Goal: Information Seeking & Learning: Learn about a topic

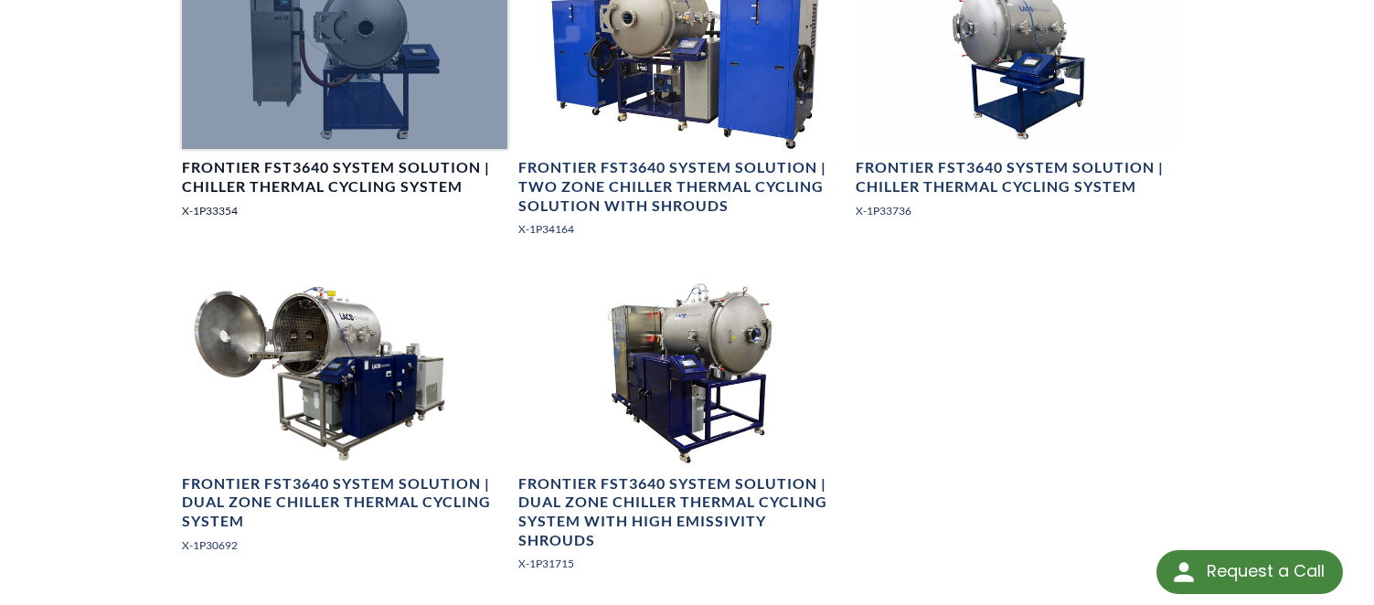
scroll to position [1761, 0]
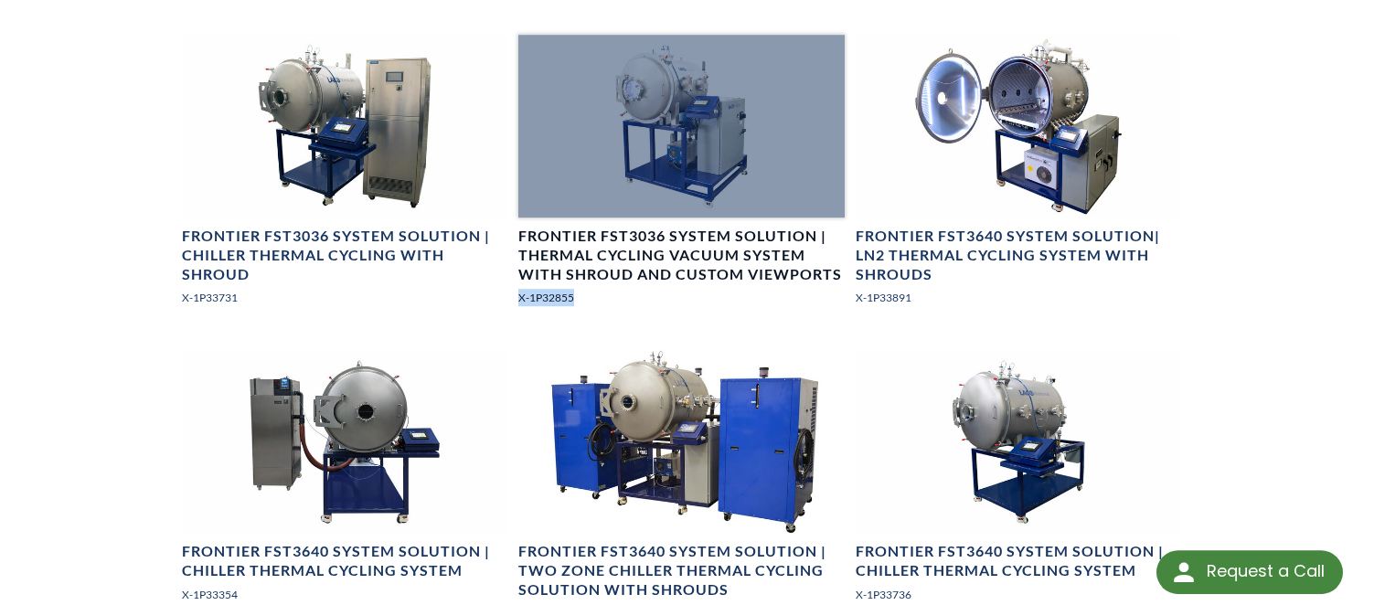
click at [706, 160] on div at bounding box center [681, 126] width 326 height 183
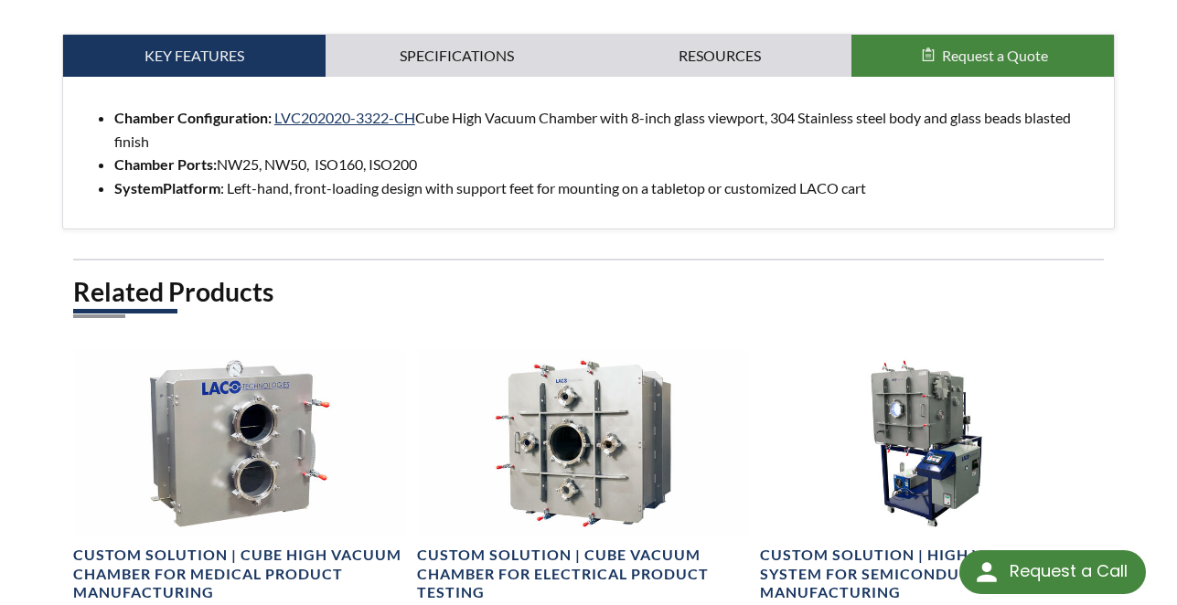
scroll to position [1273, 0]
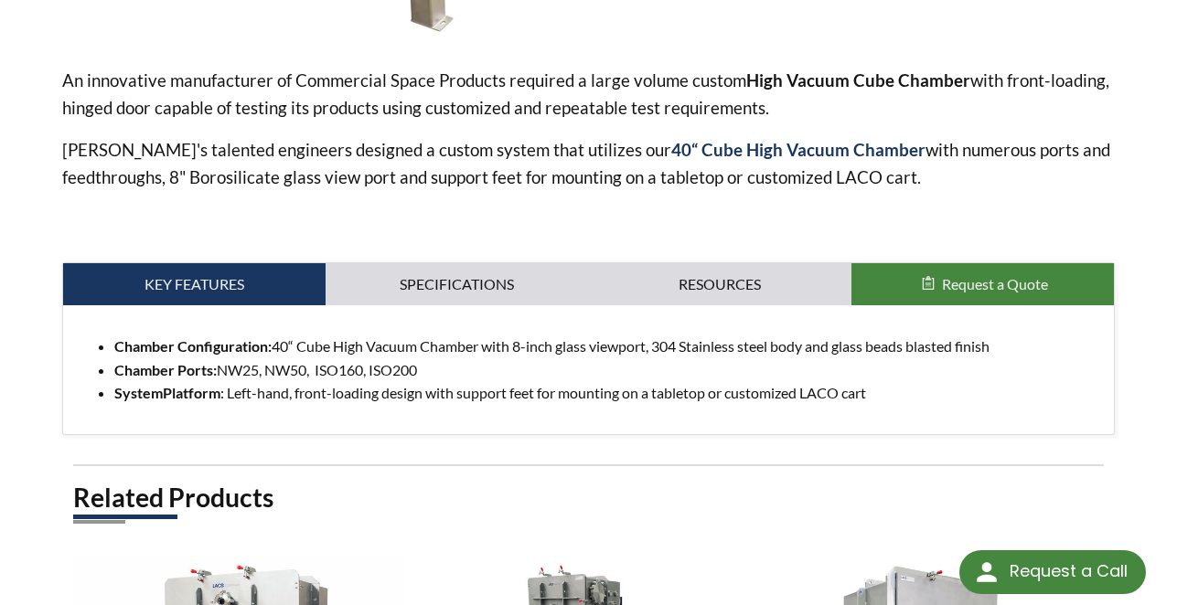
scroll to position [1291, 0]
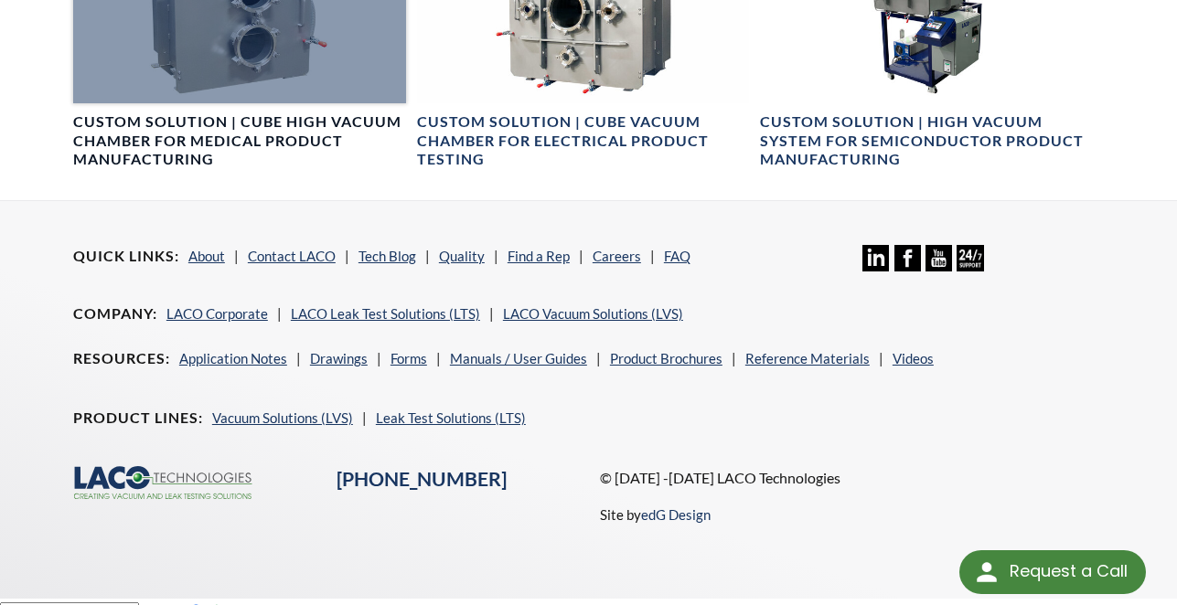
scroll to position [993, 0]
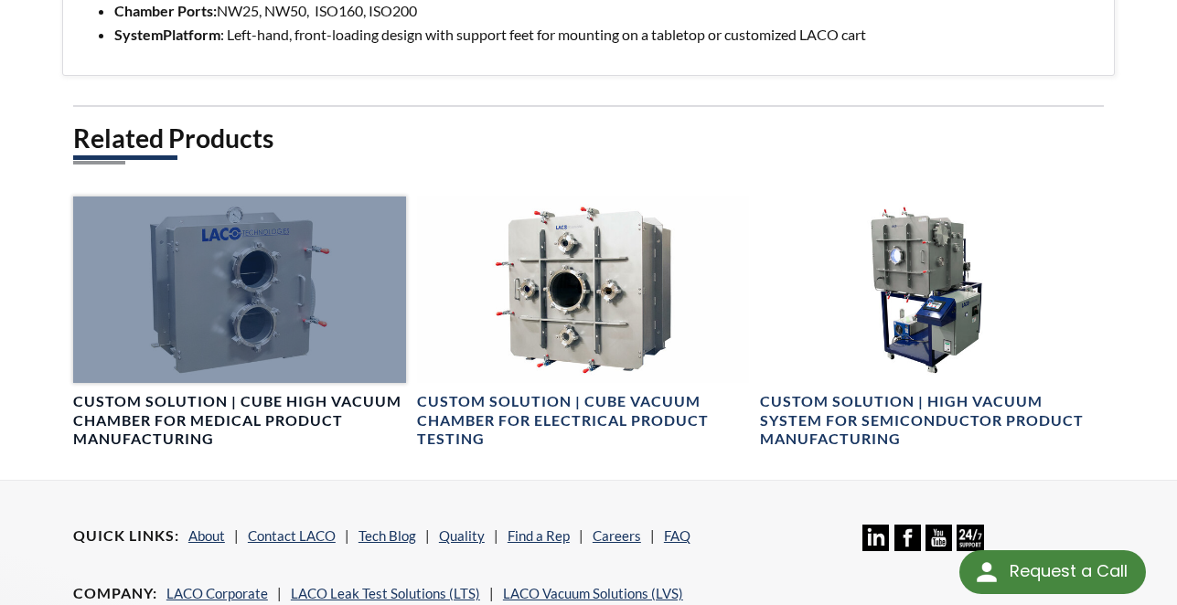
click at [269, 329] on div at bounding box center [239, 290] width 333 height 187
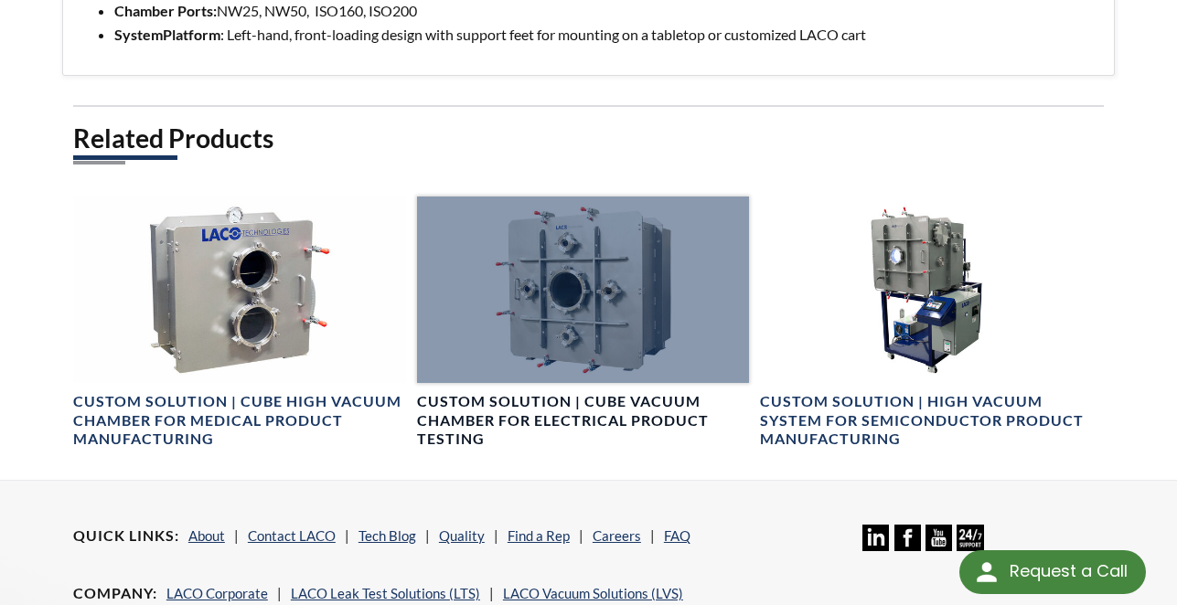
click at [515, 338] on div at bounding box center [583, 290] width 333 height 187
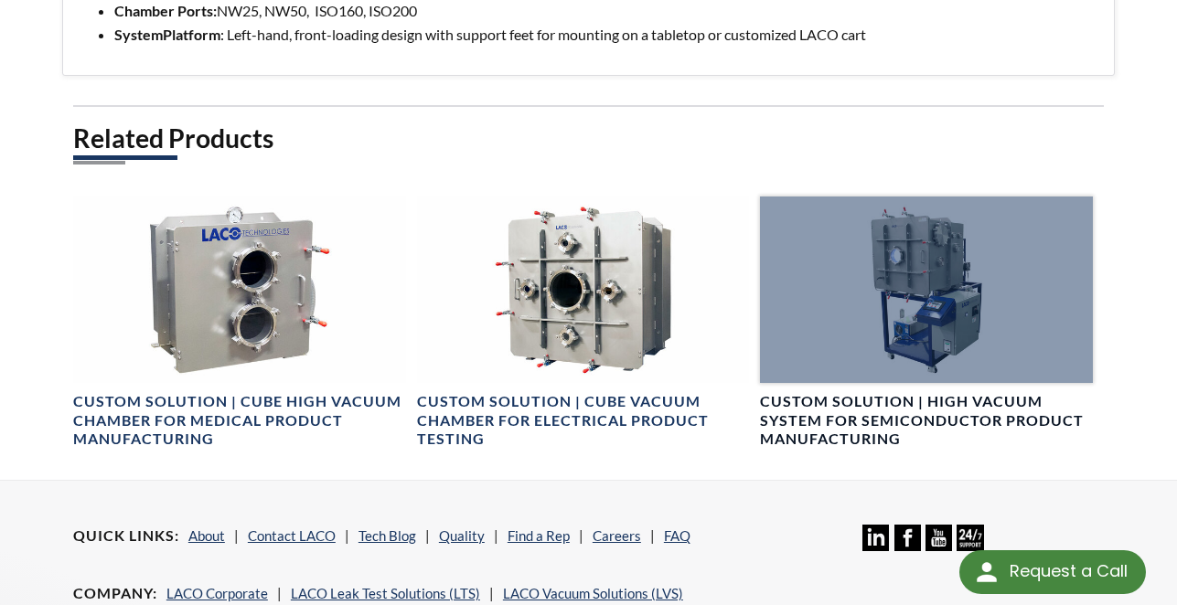
click at [861, 392] on h4 "Custom Solution | High Vacuum System for Semiconductor Product Manufacturing" at bounding box center [926, 420] width 333 height 57
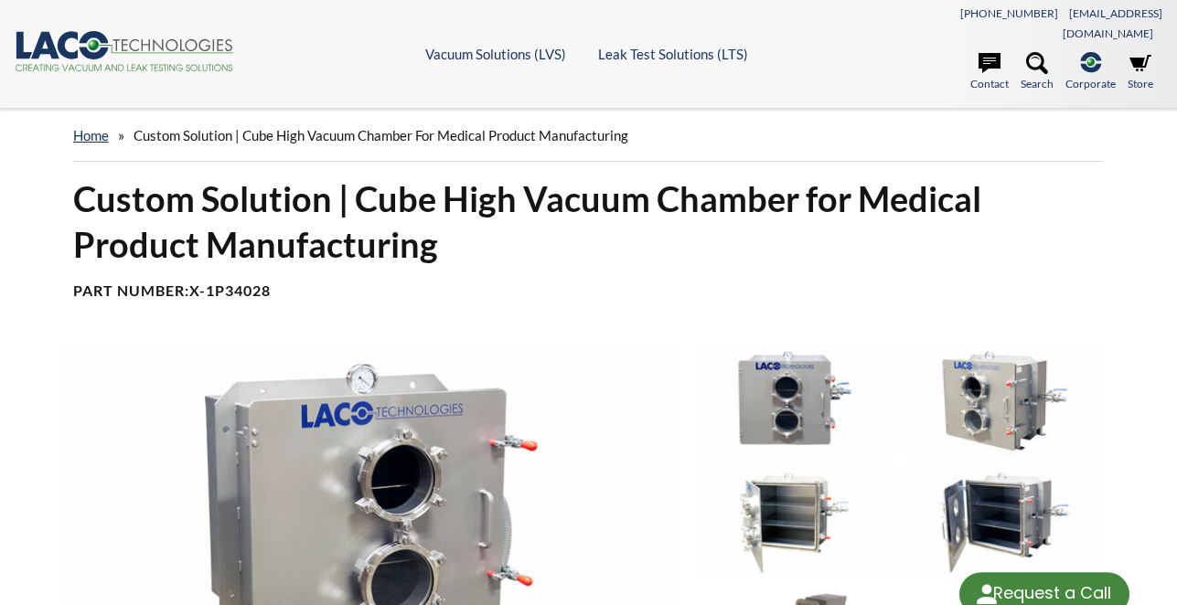
select select "Language Translate Widget"
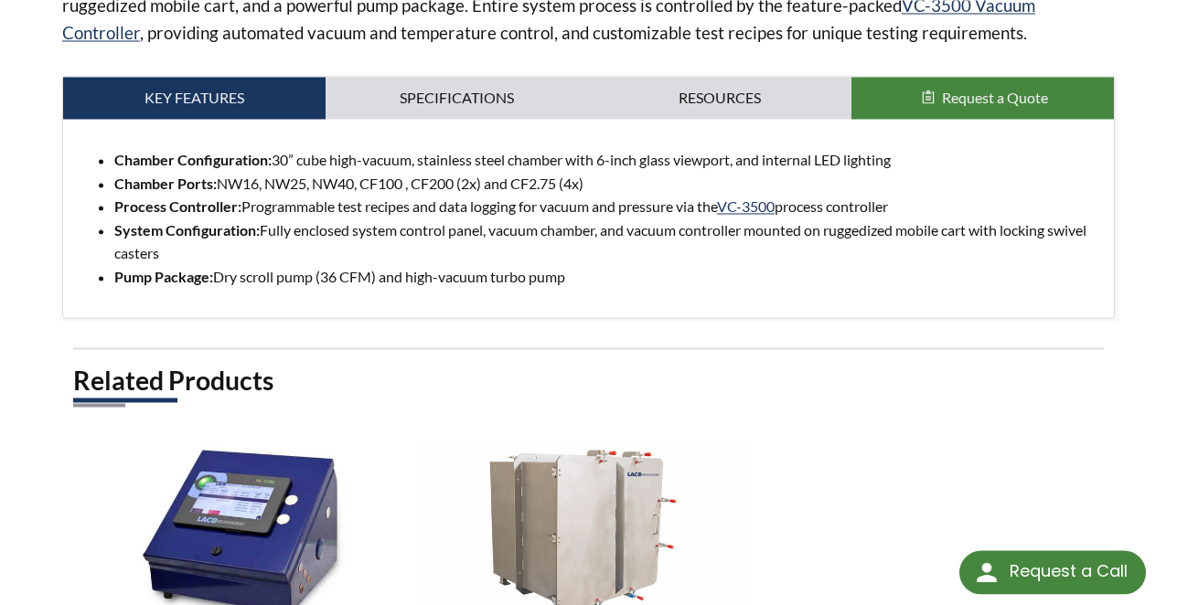
scroll to position [839, 0]
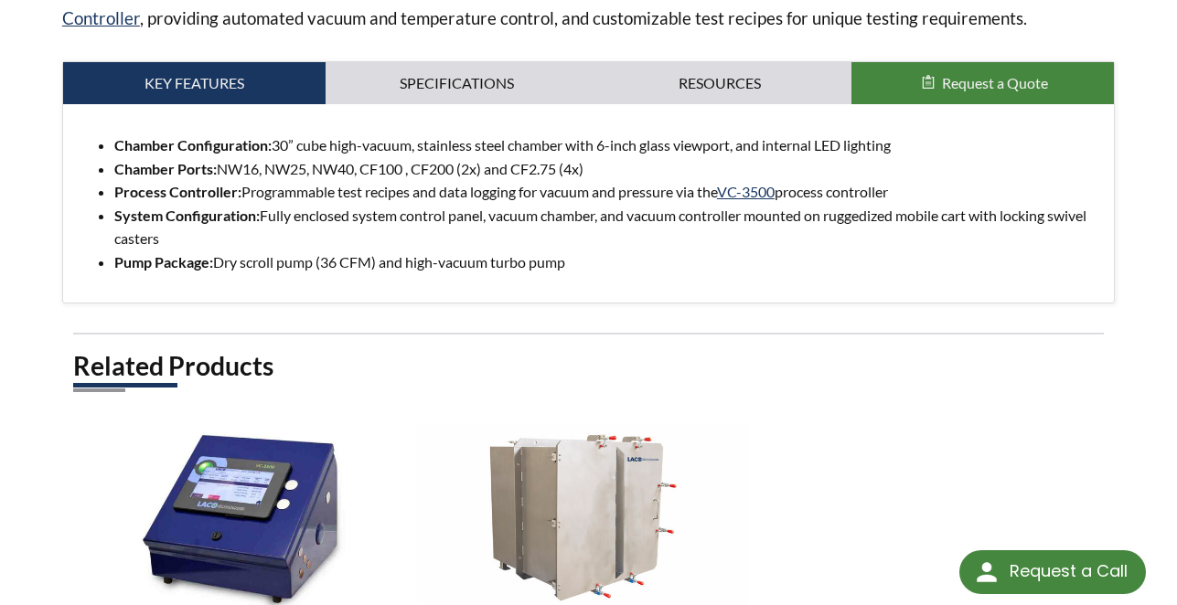
click at [449, 62] on link "Specifications" at bounding box center [457, 83] width 262 height 42
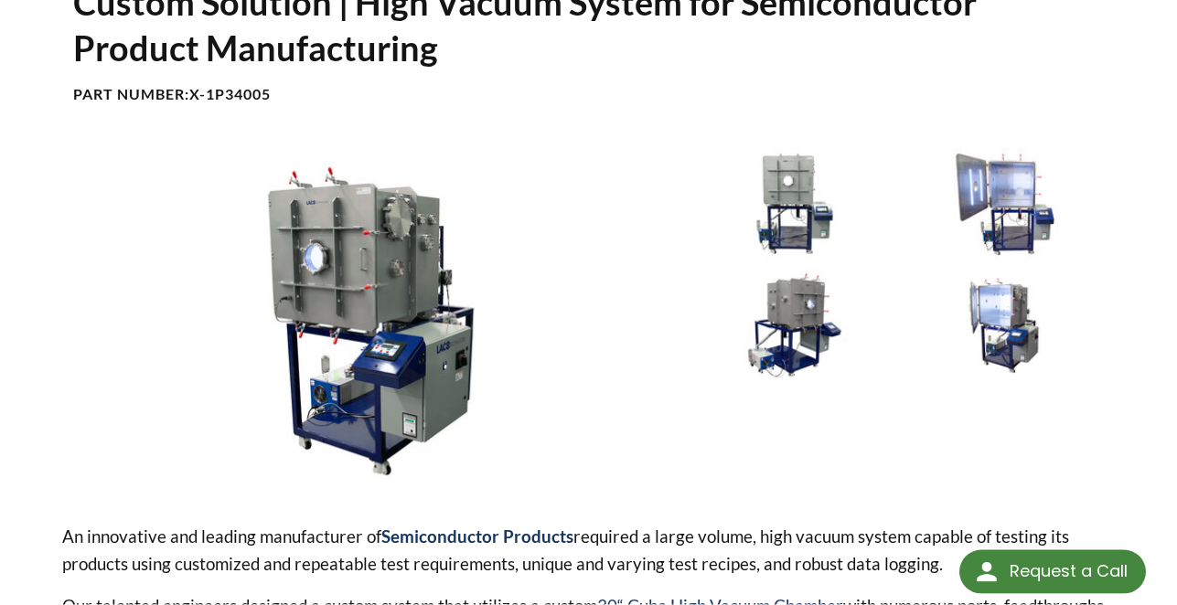
scroll to position [187, 0]
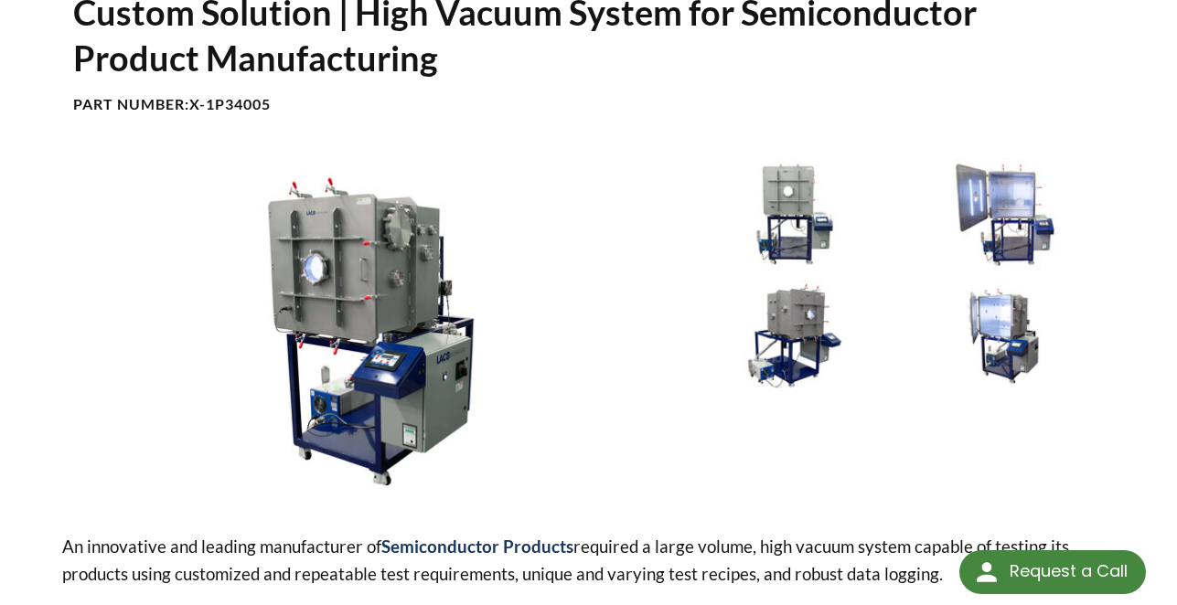
click at [747, 319] on img at bounding box center [794, 336] width 201 height 112
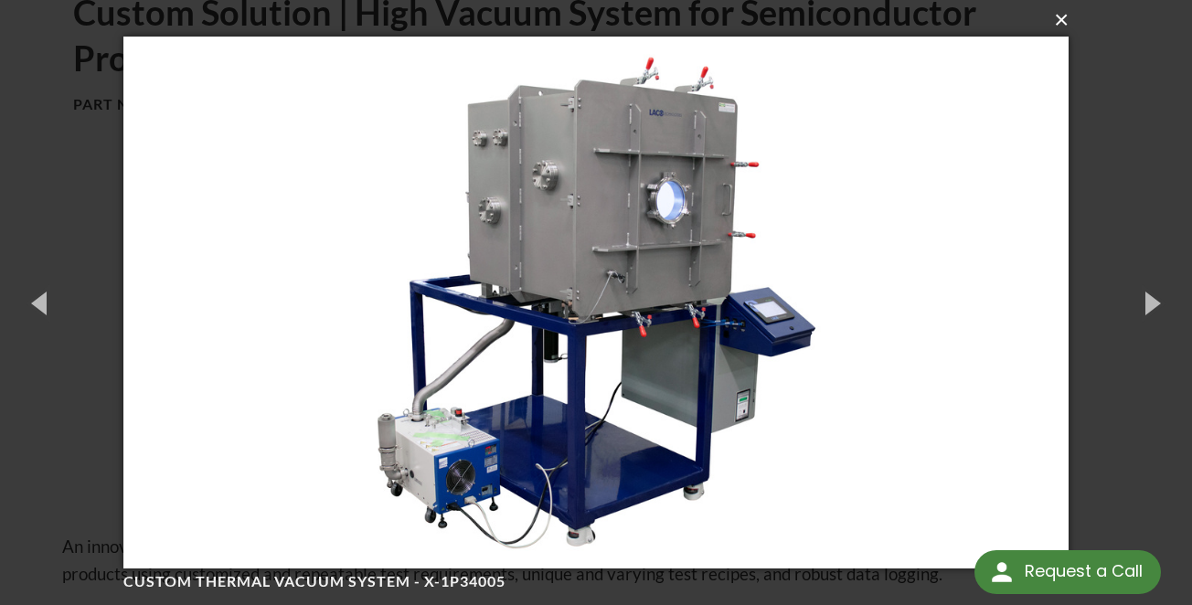
click at [1065, 23] on button "×" at bounding box center [602, 20] width 946 height 40
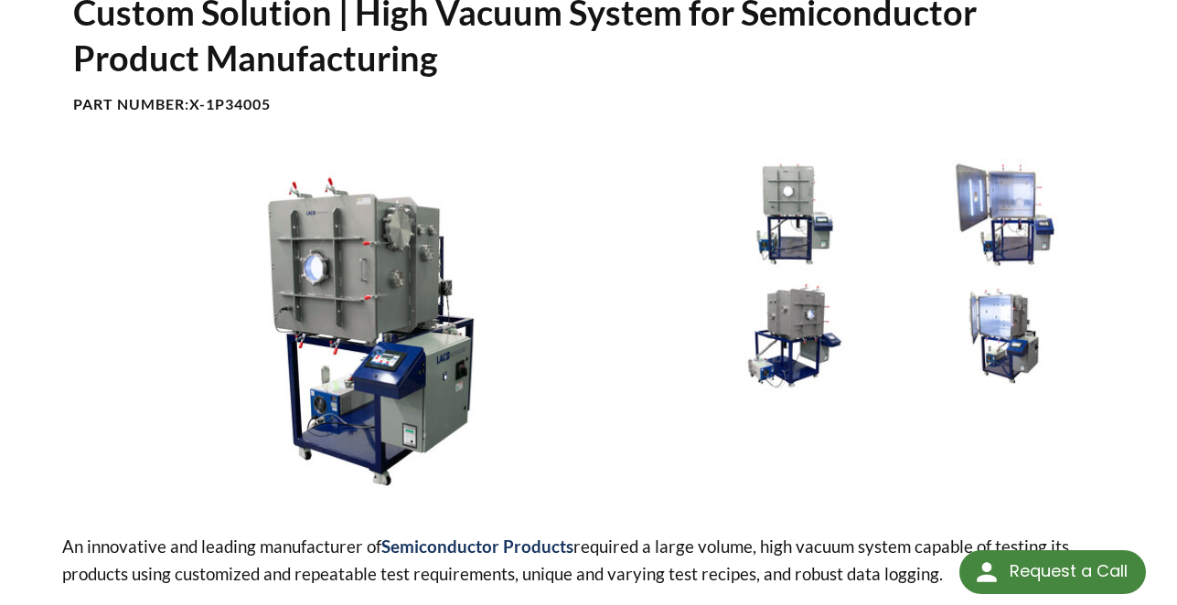
click at [1018, 361] on img at bounding box center [1004, 336] width 201 height 112
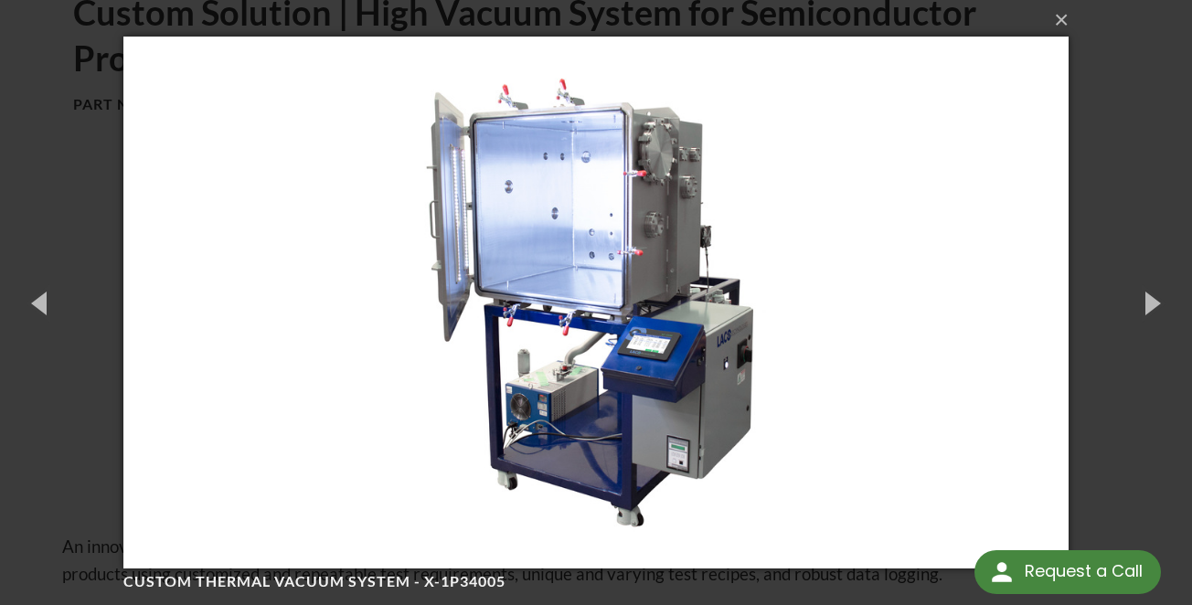
click at [602, 279] on img at bounding box center [596, 302] width 946 height 605
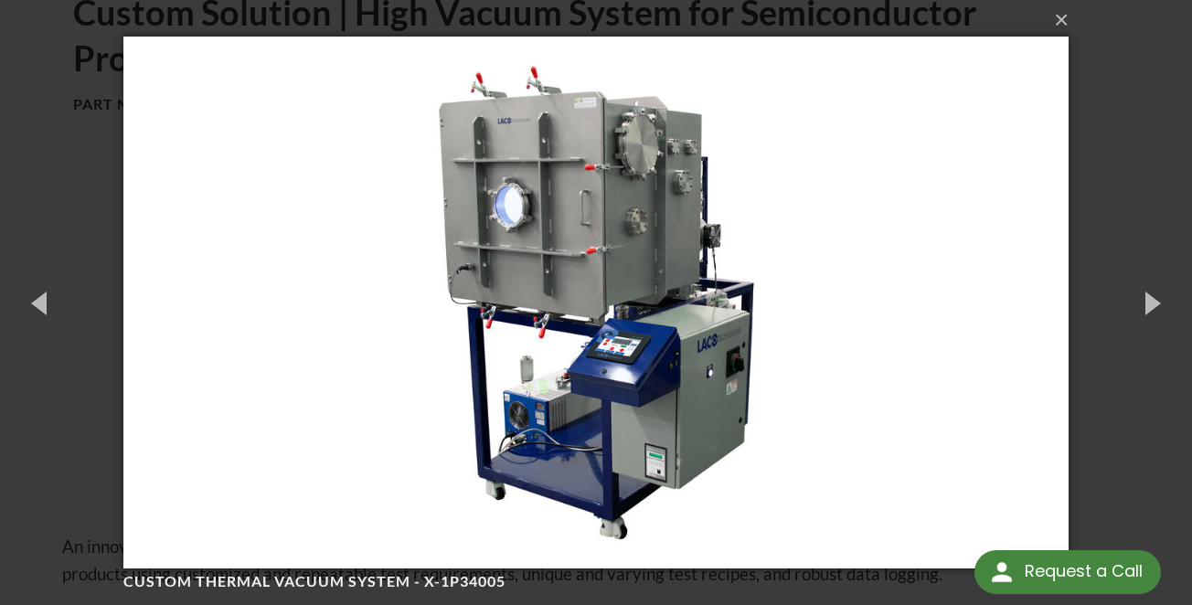
click at [604, 225] on img at bounding box center [596, 302] width 946 height 605
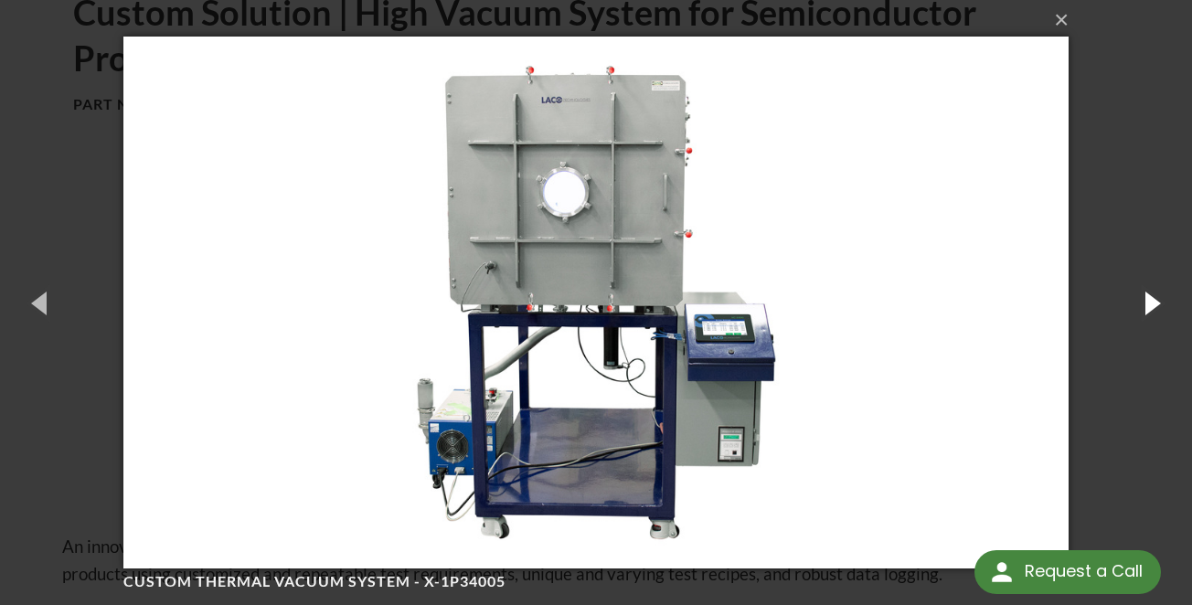
click at [1160, 303] on button "button" at bounding box center [1151, 302] width 82 height 101
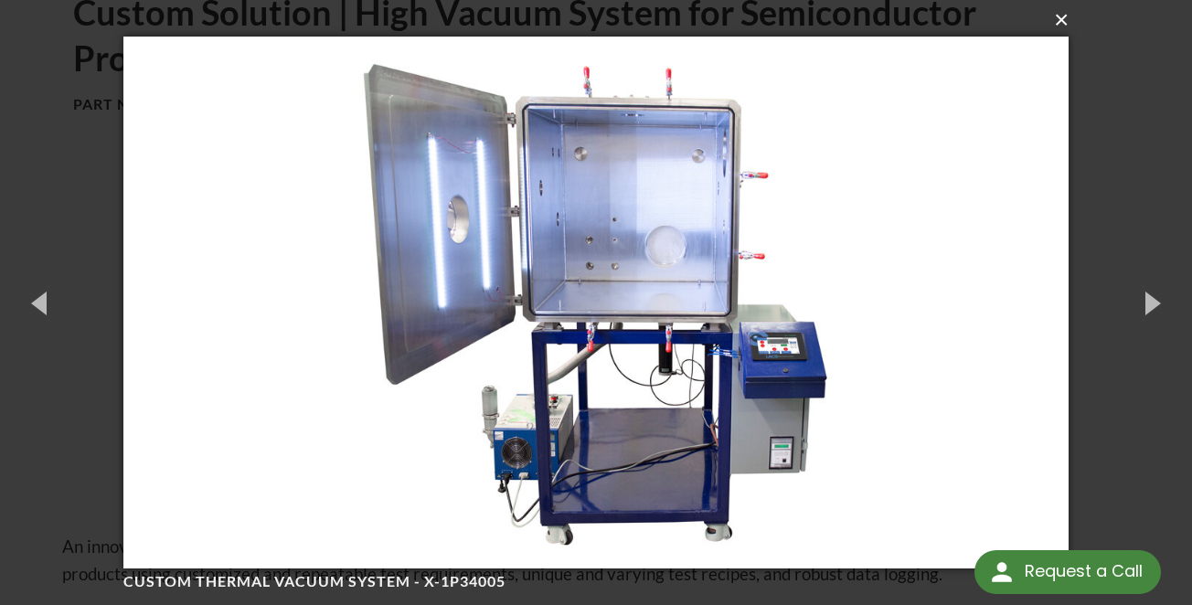
click at [1050, 18] on button "×" at bounding box center [602, 20] width 946 height 40
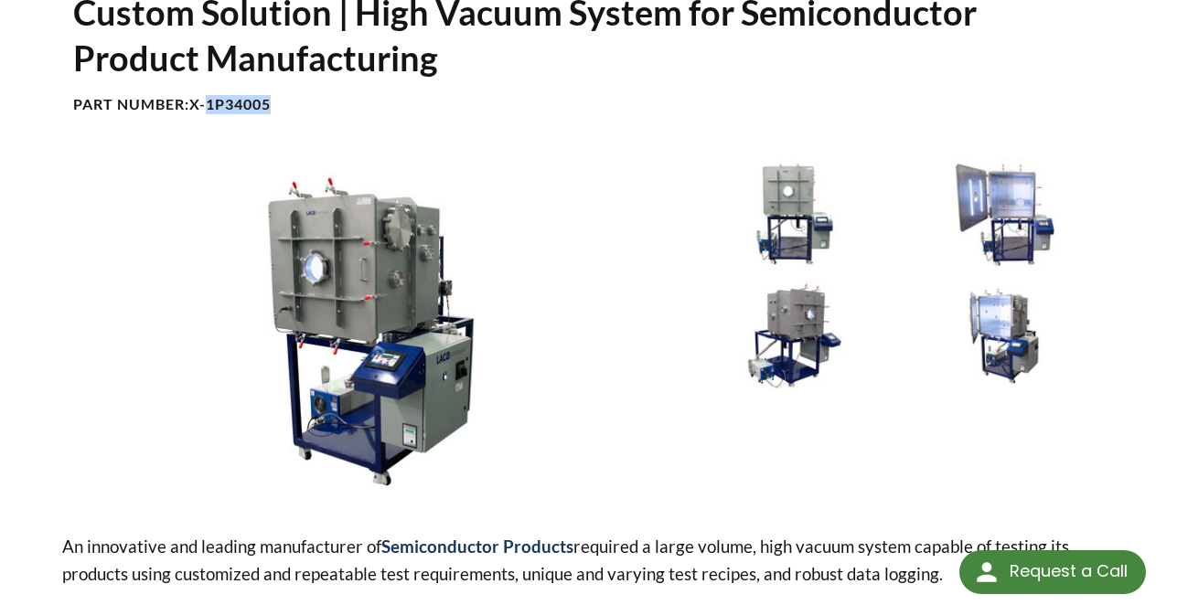
drag, startPoint x: 280, startPoint y: 80, endPoint x: 213, endPoint y: 83, distance: 66.8
click at [213, 95] on h4 "Part Number: X-1P34005" at bounding box center [588, 104] width 1031 height 19
copy b "1P34005"
